Goal: Transaction & Acquisition: Purchase product/service

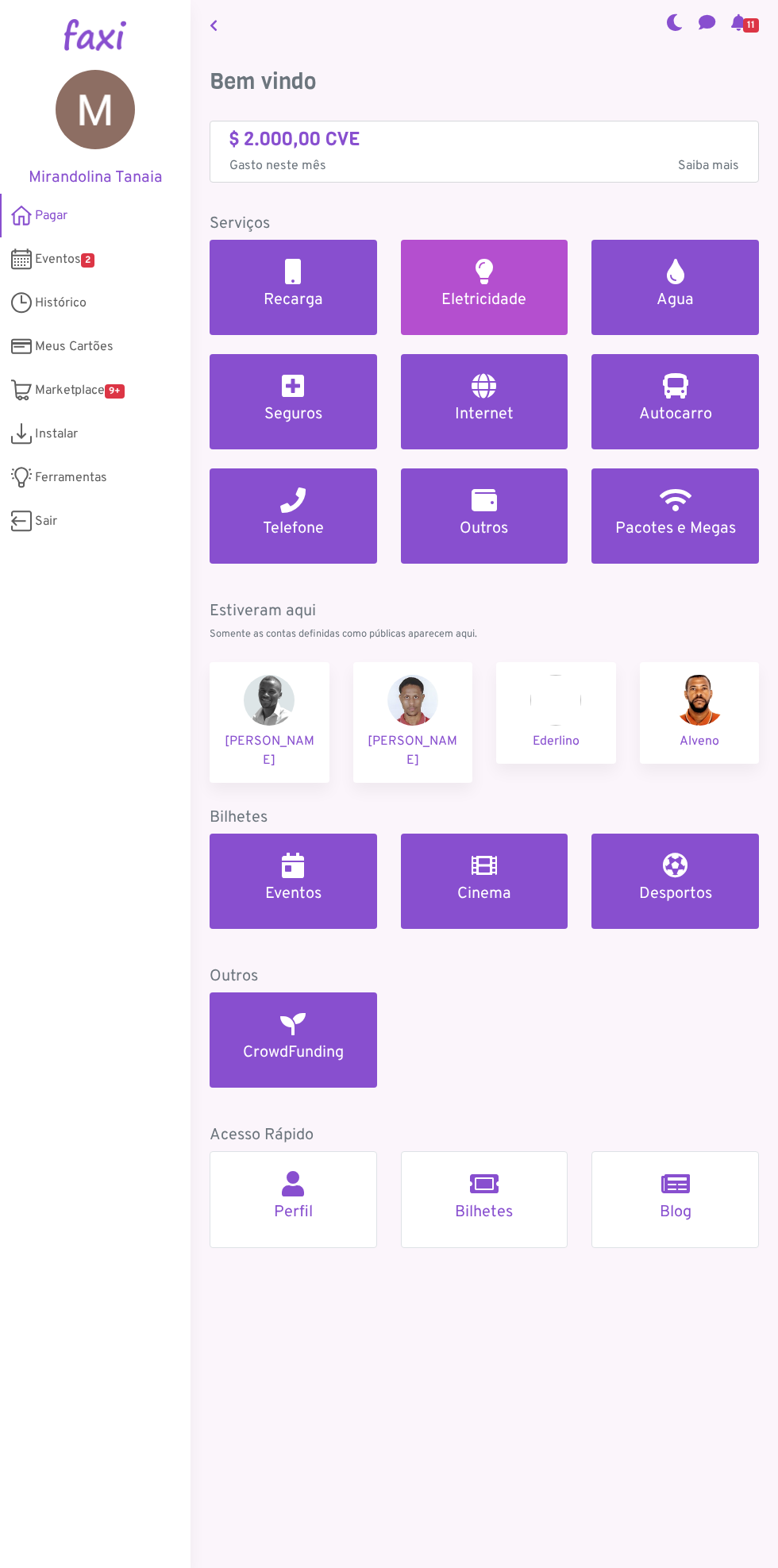
click at [505, 306] on h5 "Eletricidade" at bounding box center [484, 300] width 130 height 19
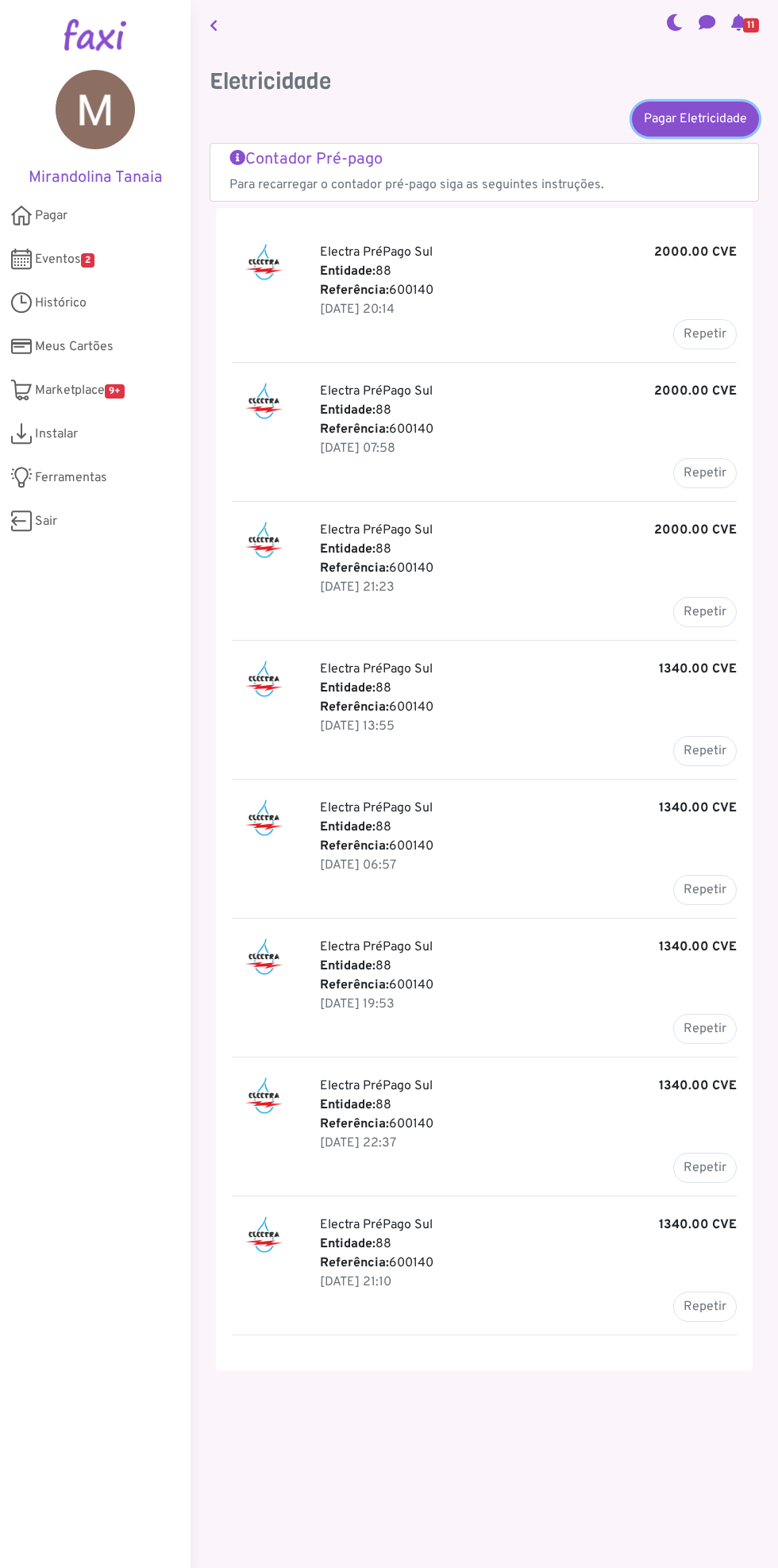
click at [672, 118] on link "Pagar Eletricidade" at bounding box center [694, 118] width 127 height 35
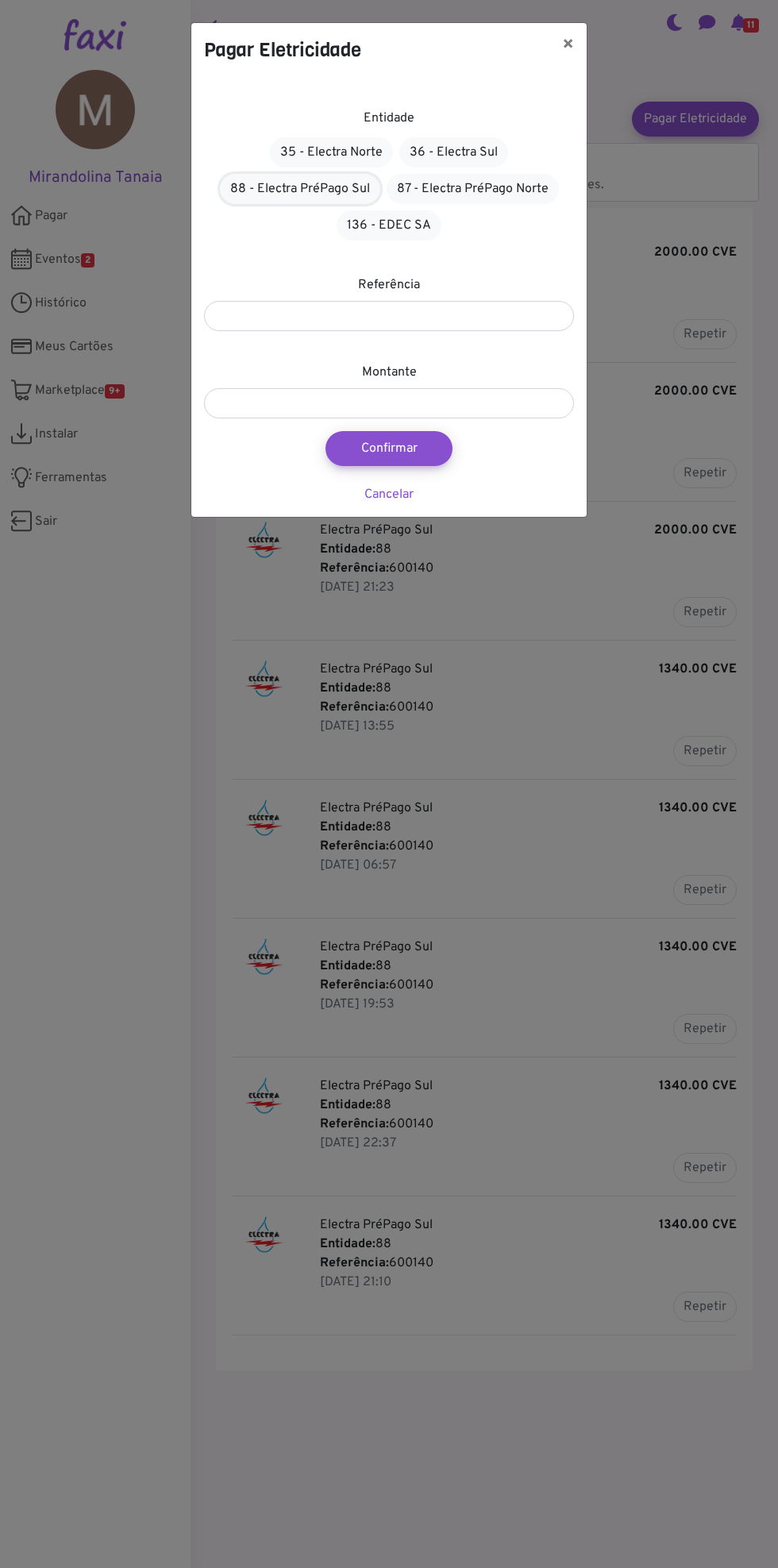
click at [282, 188] on link "88 - Electra PréPago Sul" at bounding box center [299, 189] width 160 height 30
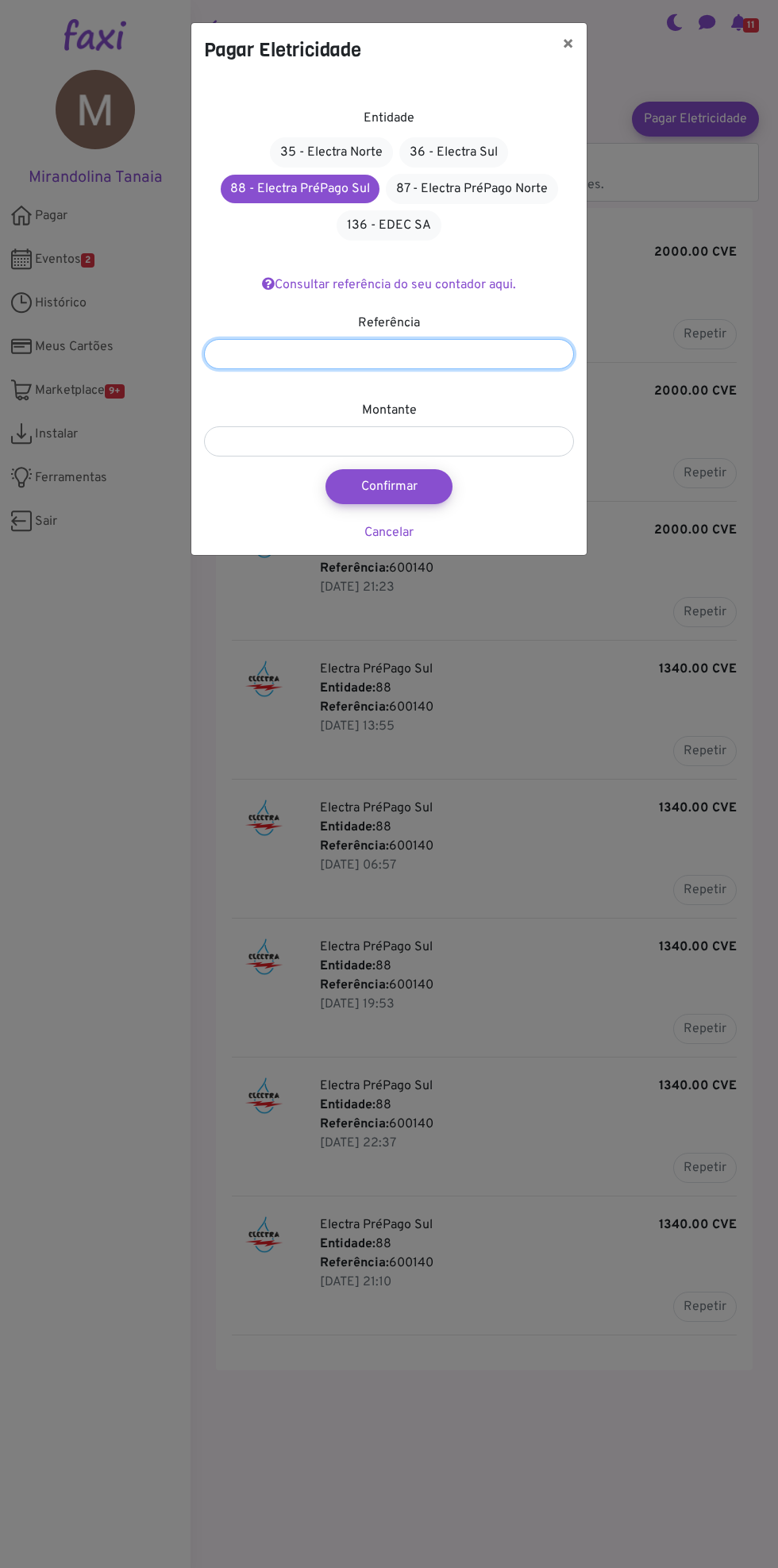
click at [296, 349] on input "number" at bounding box center [389, 354] width 370 height 30
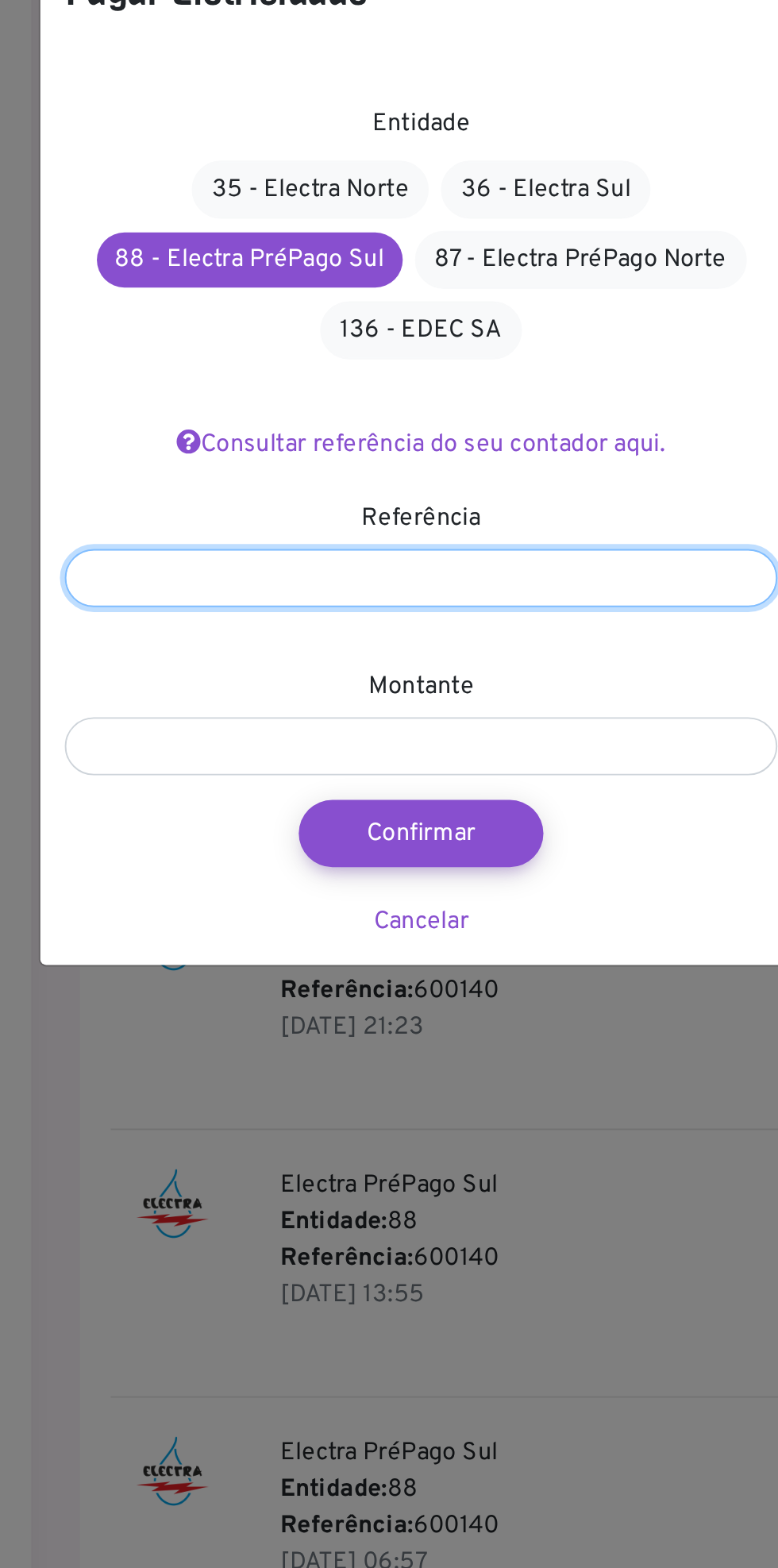
type input "******"
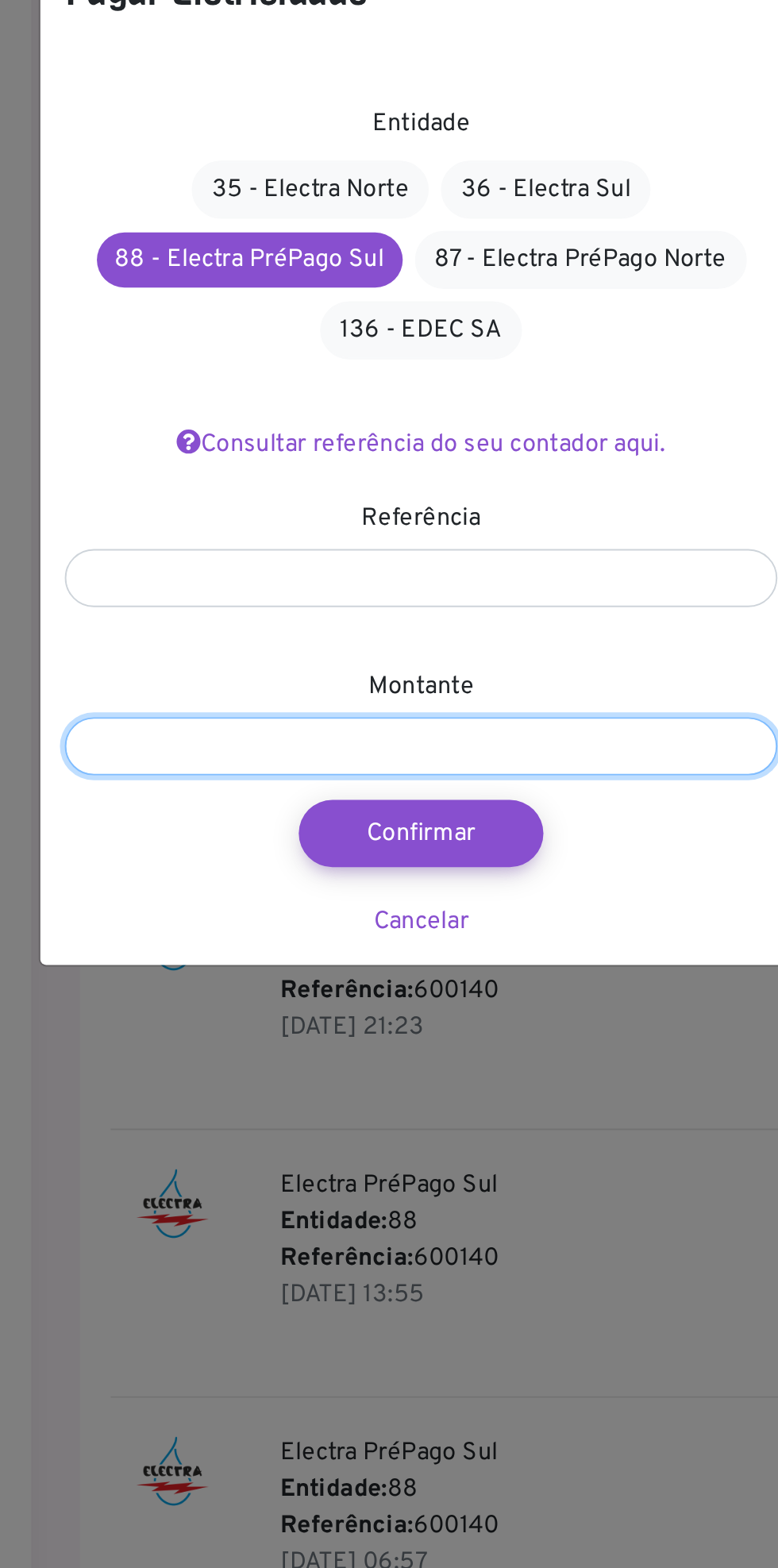
click at [281, 440] on input "number" at bounding box center [393, 441] width 370 height 30
type input "*"
type input "****"
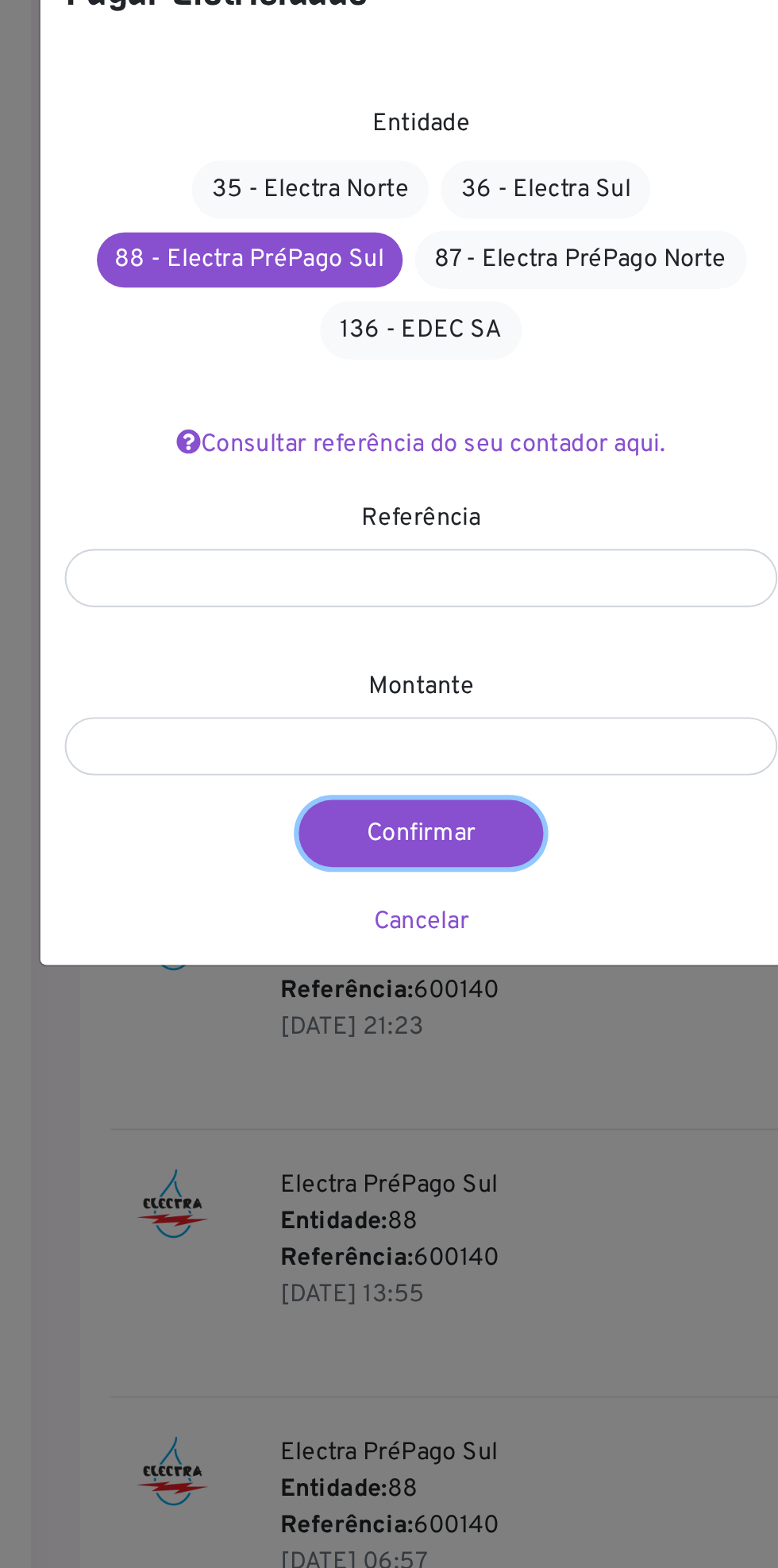
click at [368, 486] on button "Confirmar" at bounding box center [392, 486] width 127 height 35
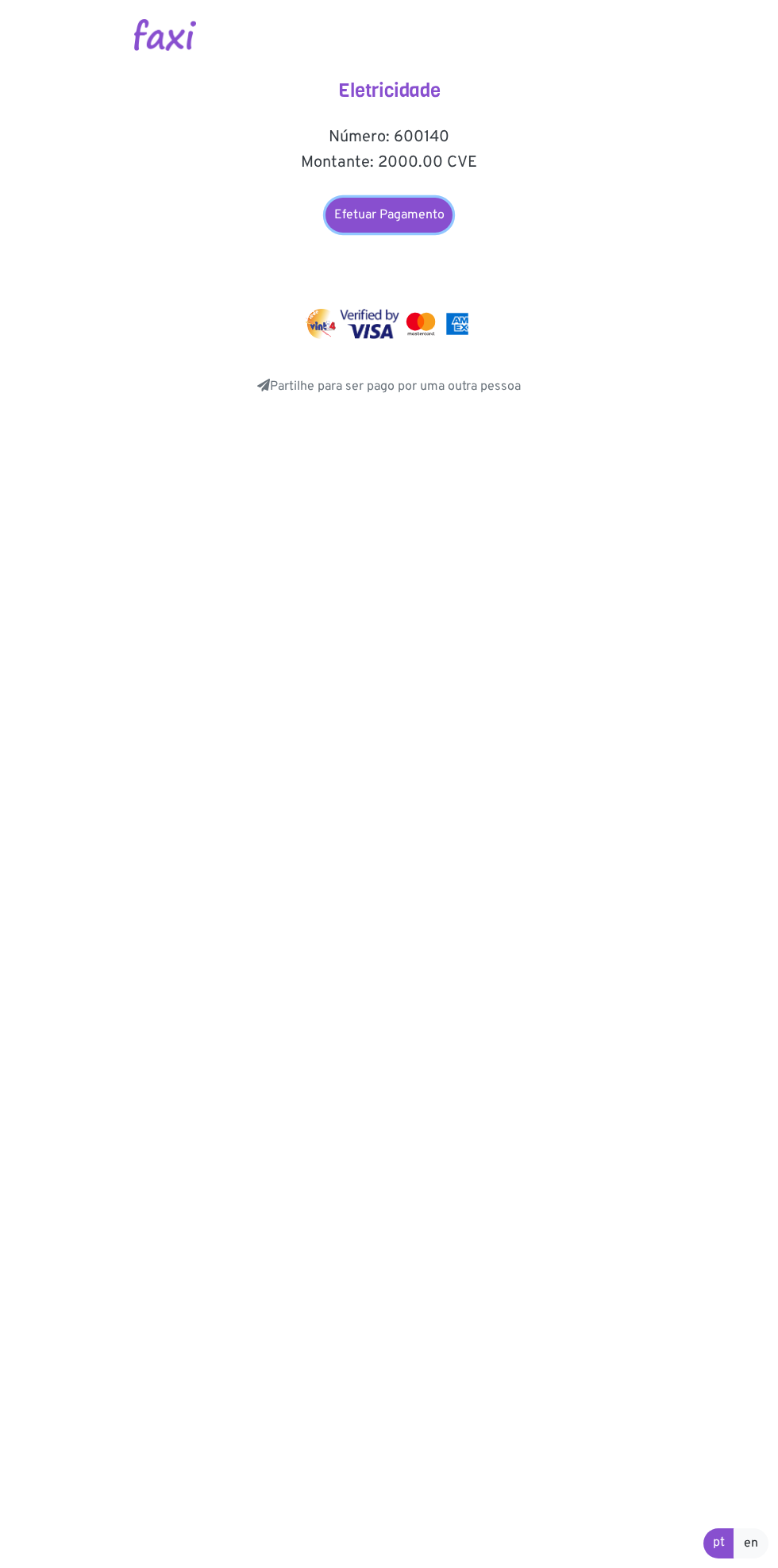
click at [358, 218] on link "Efetuar Pagamento" at bounding box center [389, 215] width 127 height 35
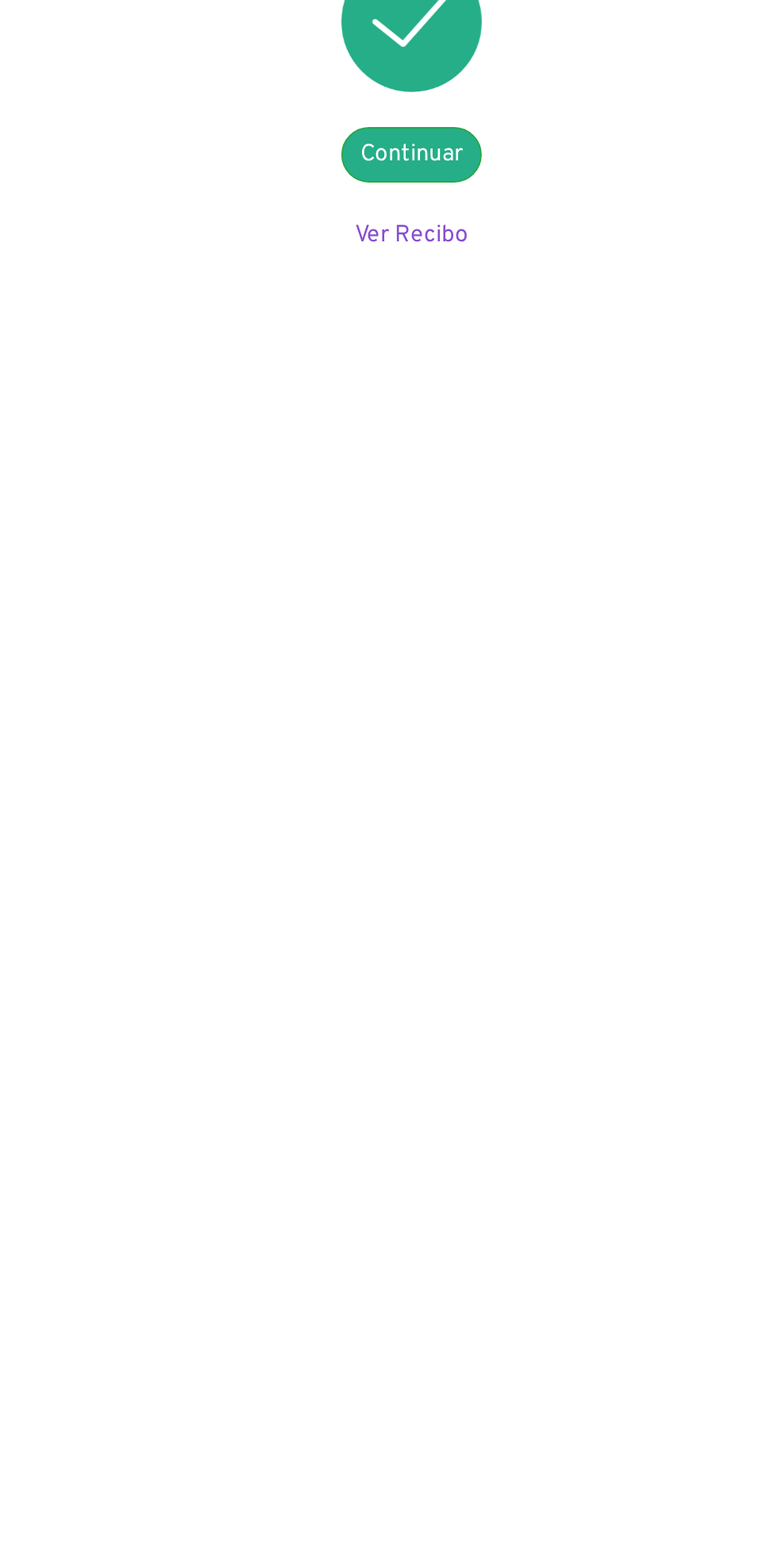
click at [385, 284] on link "Ver Recibo" at bounding box center [389, 282] width 61 height 16
